Goal: Transaction & Acquisition: Register for event/course

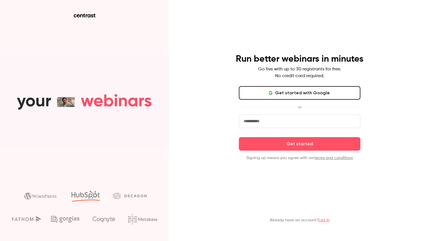
click at [259, 93] on button "Get started with Google" at bounding box center [299, 92] width 121 height 13
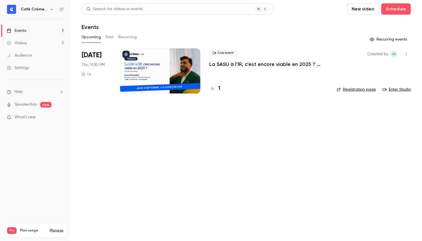
click at [225, 65] on p "La SASU à l’IR, c’est encore viable en 2025 ? [MASTERCLASS]" at bounding box center [268, 64] width 118 height 7
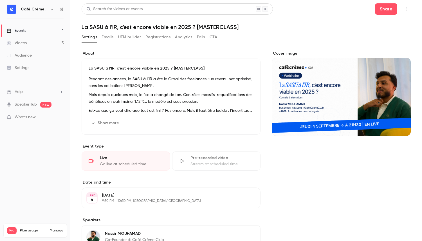
click at [125, 40] on button "UTM builder" at bounding box center [129, 37] width 23 height 9
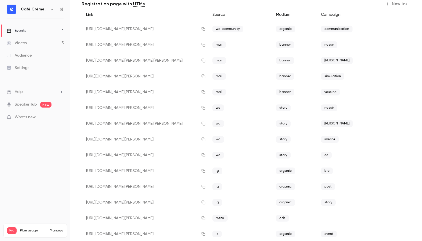
scroll to position [53, 0]
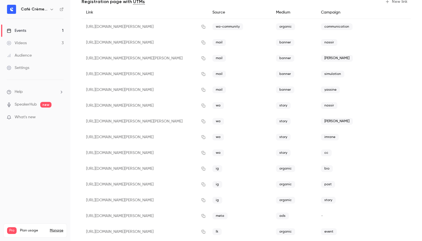
click at [187, 180] on div "[URL][DOMAIN_NAME][PERSON_NAME]" at bounding box center [145, 184] width 126 height 16
click at [187, 182] on div "[URL][DOMAIN_NAME][PERSON_NAME]" at bounding box center [145, 184] width 126 height 16
click at [187, 184] on div "[URL][DOMAIN_NAME][PERSON_NAME]" at bounding box center [145, 184] width 126 height 16
click at [205, 183] on icon "button" at bounding box center [203, 184] width 4 height 4
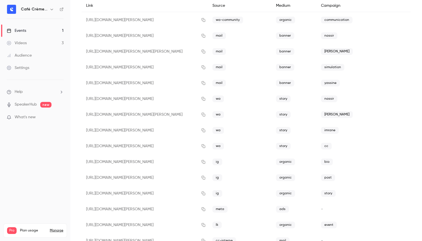
scroll to position [60, 0]
click at [207, 195] on button "button" at bounding box center [203, 193] width 9 height 9
click at [205, 163] on icon "button" at bounding box center [203, 162] width 4 height 4
click at [204, 194] on icon "button" at bounding box center [203, 193] width 4 height 4
